Goal: Use online tool/utility: Utilize a website feature to perform a specific function

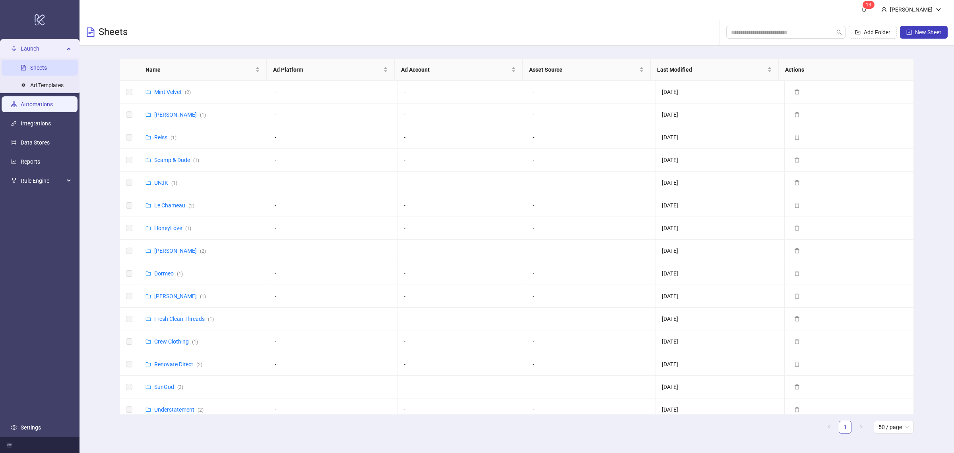
click at [52, 101] on link "Automations" at bounding box center [37, 104] width 32 height 6
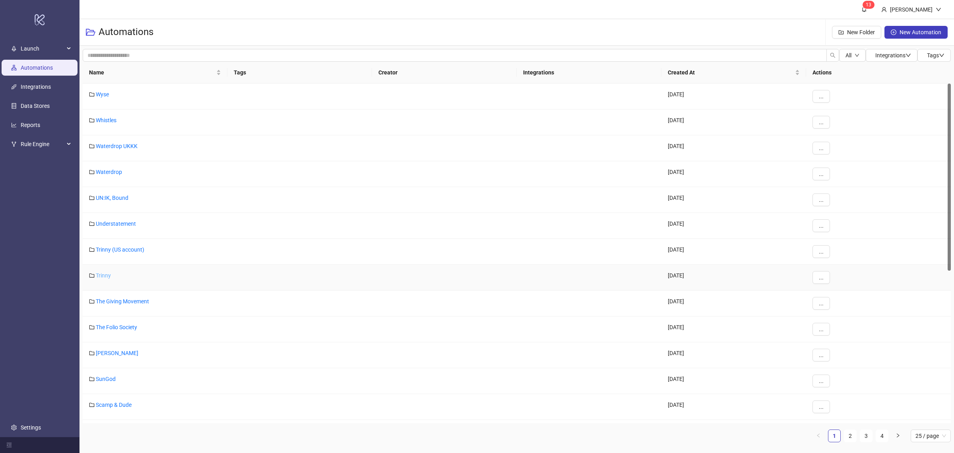
click at [106, 277] on link "Trinny" at bounding box center [103, 275] width 15 height 6
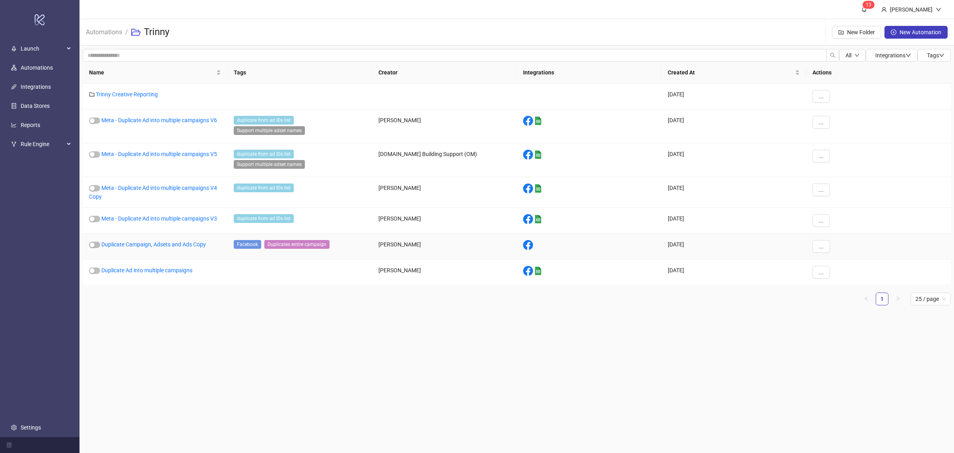
click at [160, 241] on div "Duplicate Campaign, Adsets and Ads Copy" at bounding box center [155, 246] width 145 height 26
click at [160, 246] on link "Duplicate Campaign, Adsets and Ads Copy" at bounding box center [153, 244] width 105 height 6
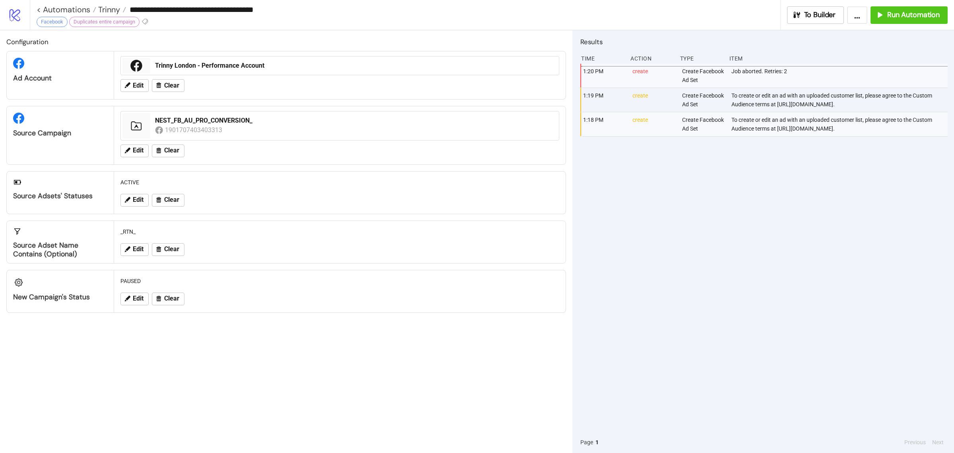
drag, startPoint x: 791, startPoint y: 164, endPoint x: 732, endPoint y: 157, distance: 60.0
click at [732, 136] on div "To create or edit an ad with an uploaded customer list, please agree to the Cus…" at bounding box center [840, 124] width 219 height 24
copy div "[URL][DOMAIN_NAME]"
